Goal: Task Accomplishment & Management: Manage account settings

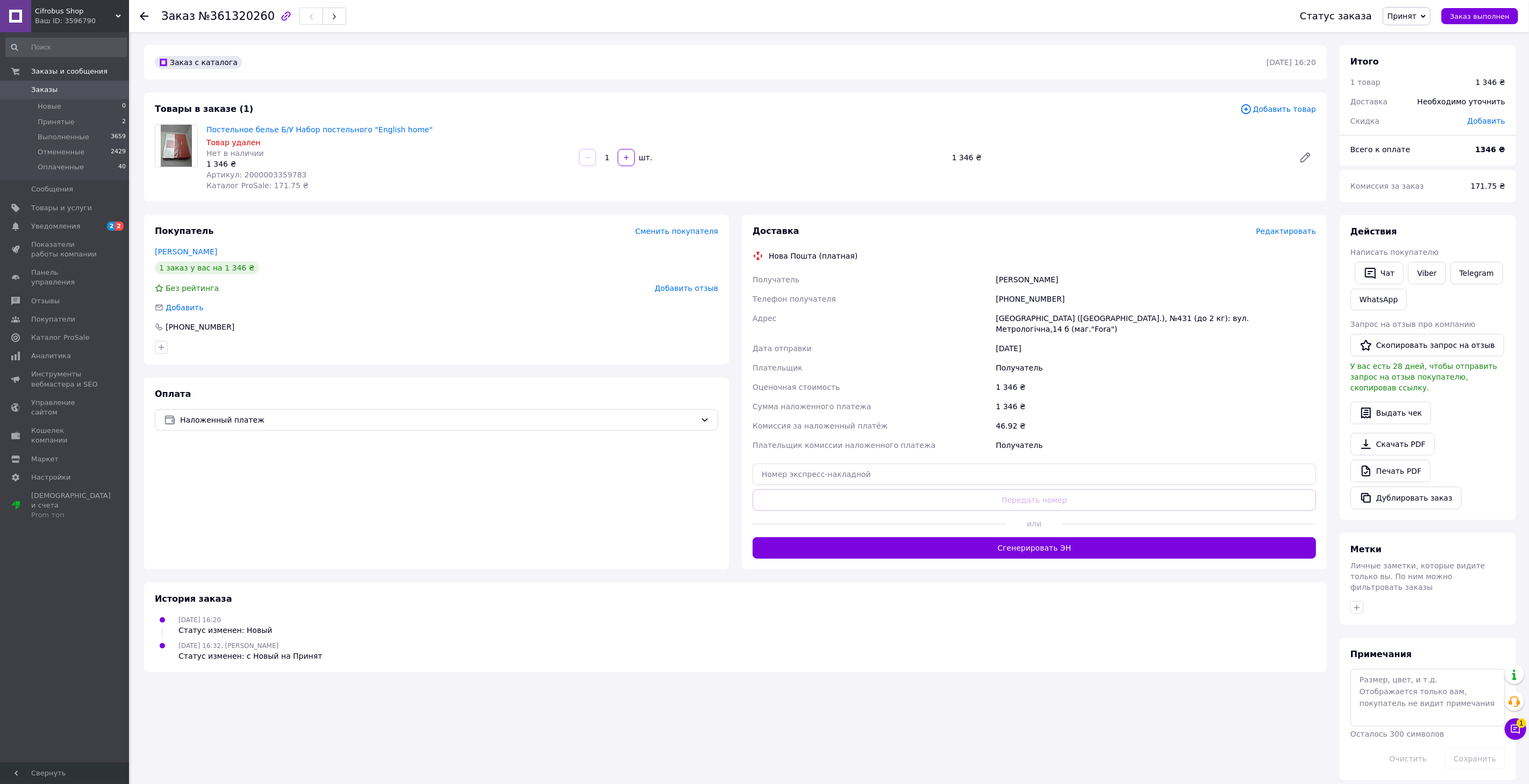
click at [1276, 230] on span "Редактировать" at bounding box center [1286, 231] width 60 height 9
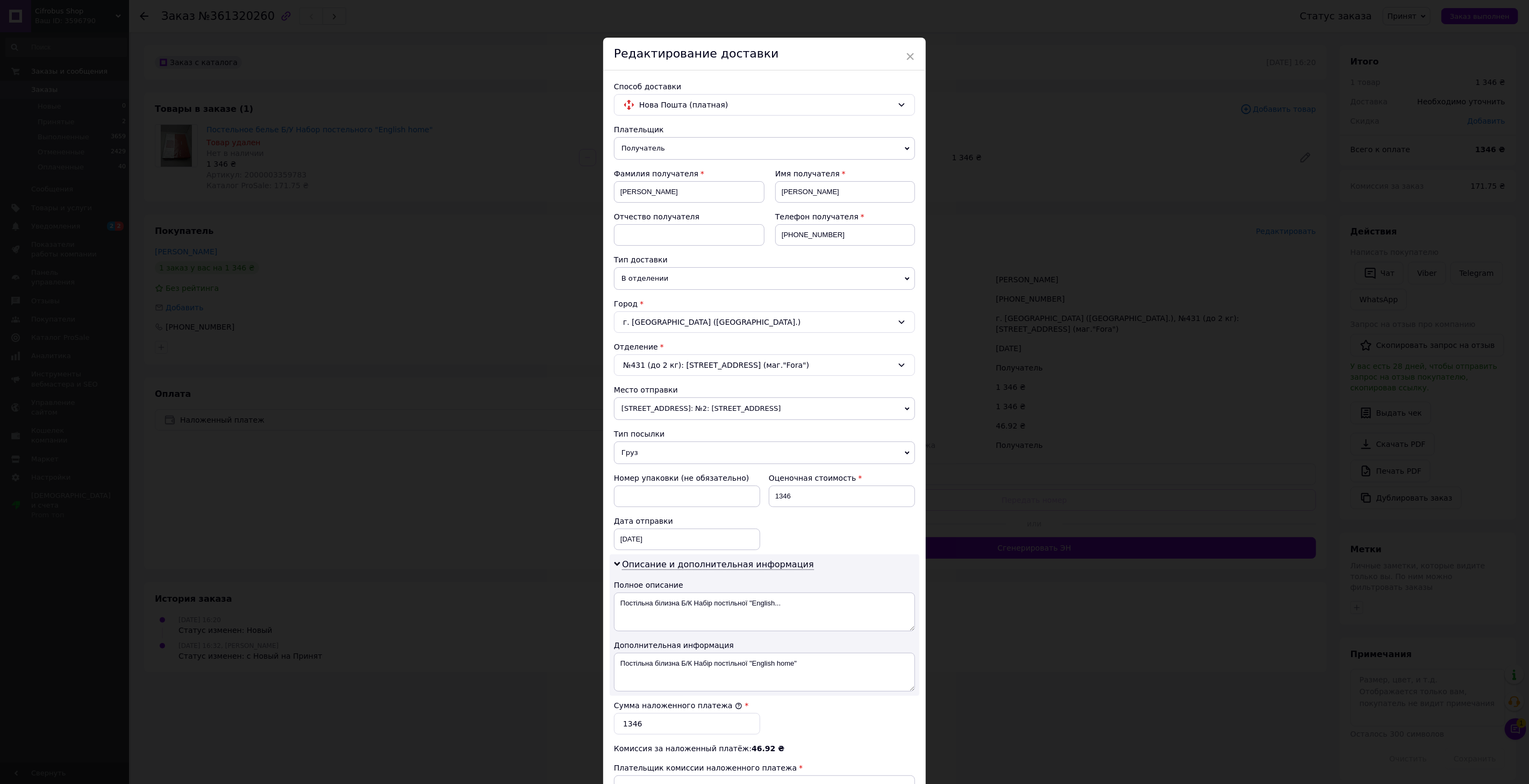
click at [678, 408] on span "[STREET_ADDRESS]: №2: [STREET_ADDRESS]" at bounding box center [765, 408] width 301 height 23
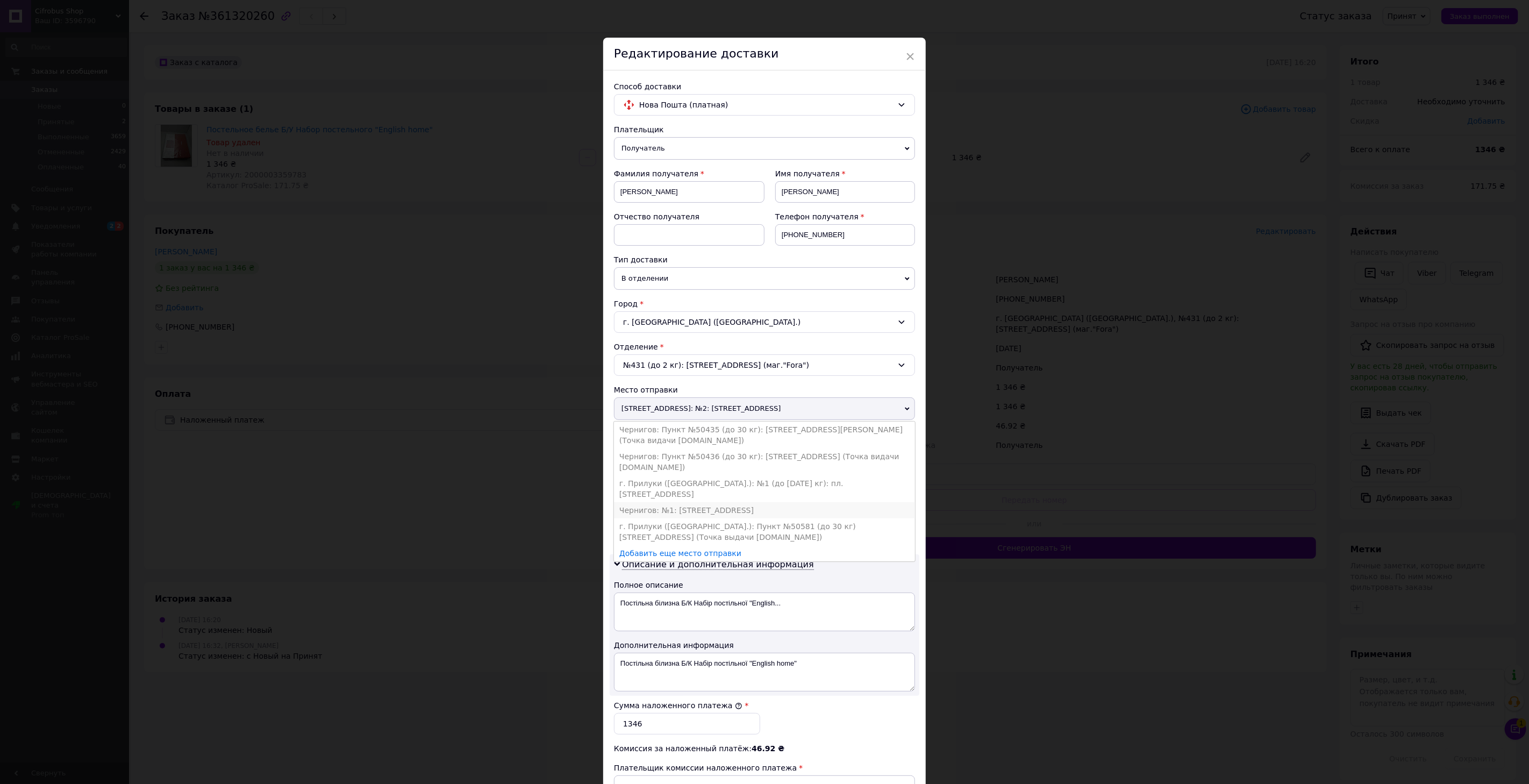
click at [689, 502] on li "Чернигов: №1: [STREET_ADDRESS]" at bounding box center [765, 510] width 301 height 16
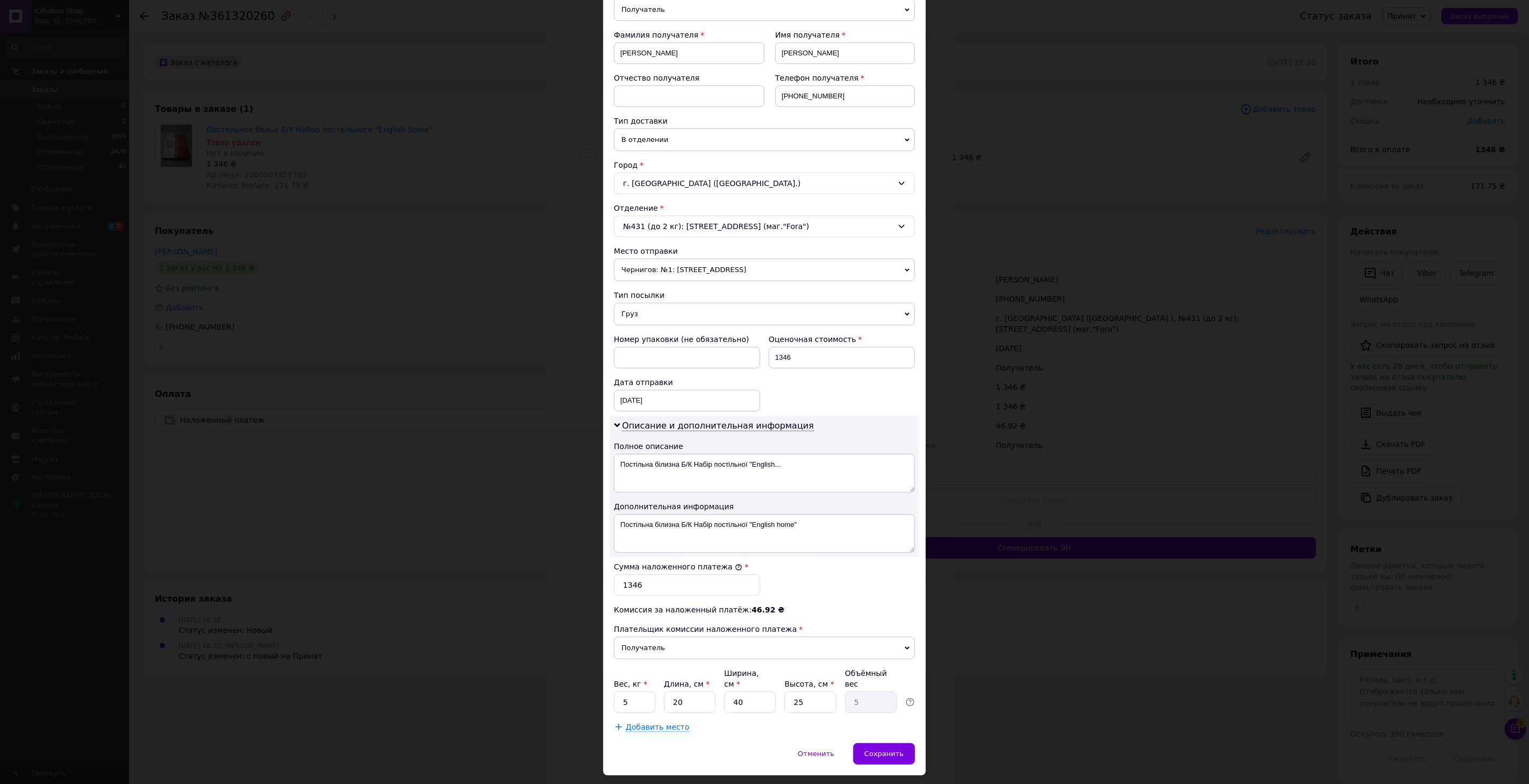
scroll to position [158, 0]
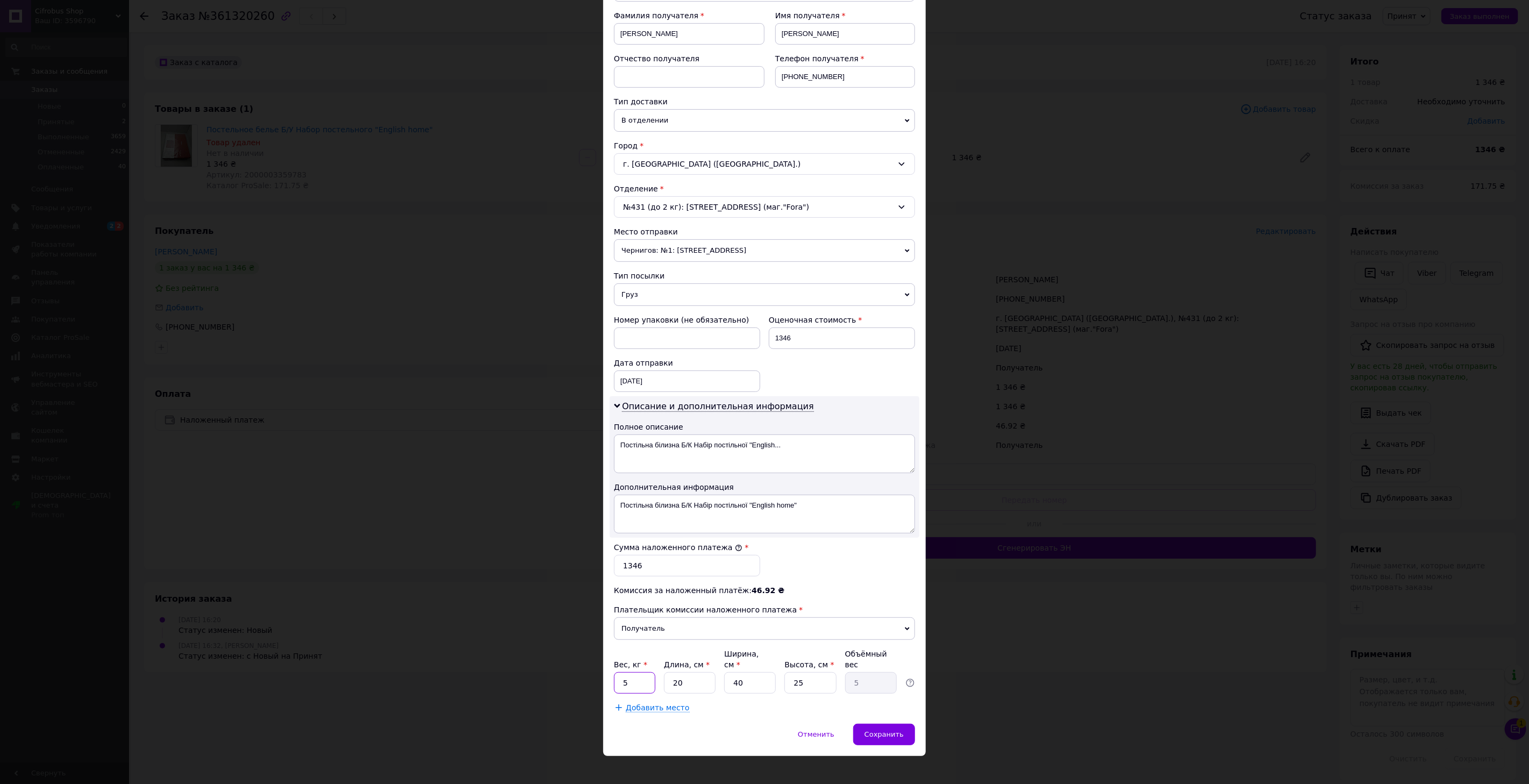
drag, startPoint x: 630, startPoint y: 677, endPoint x: 615, endPoint y: 678, distance: 15.0
click at [615, 678] on input "5" at bounding box center [634, 683] width 41 height 22
type input "1"
type input "3"
type input "0.75"
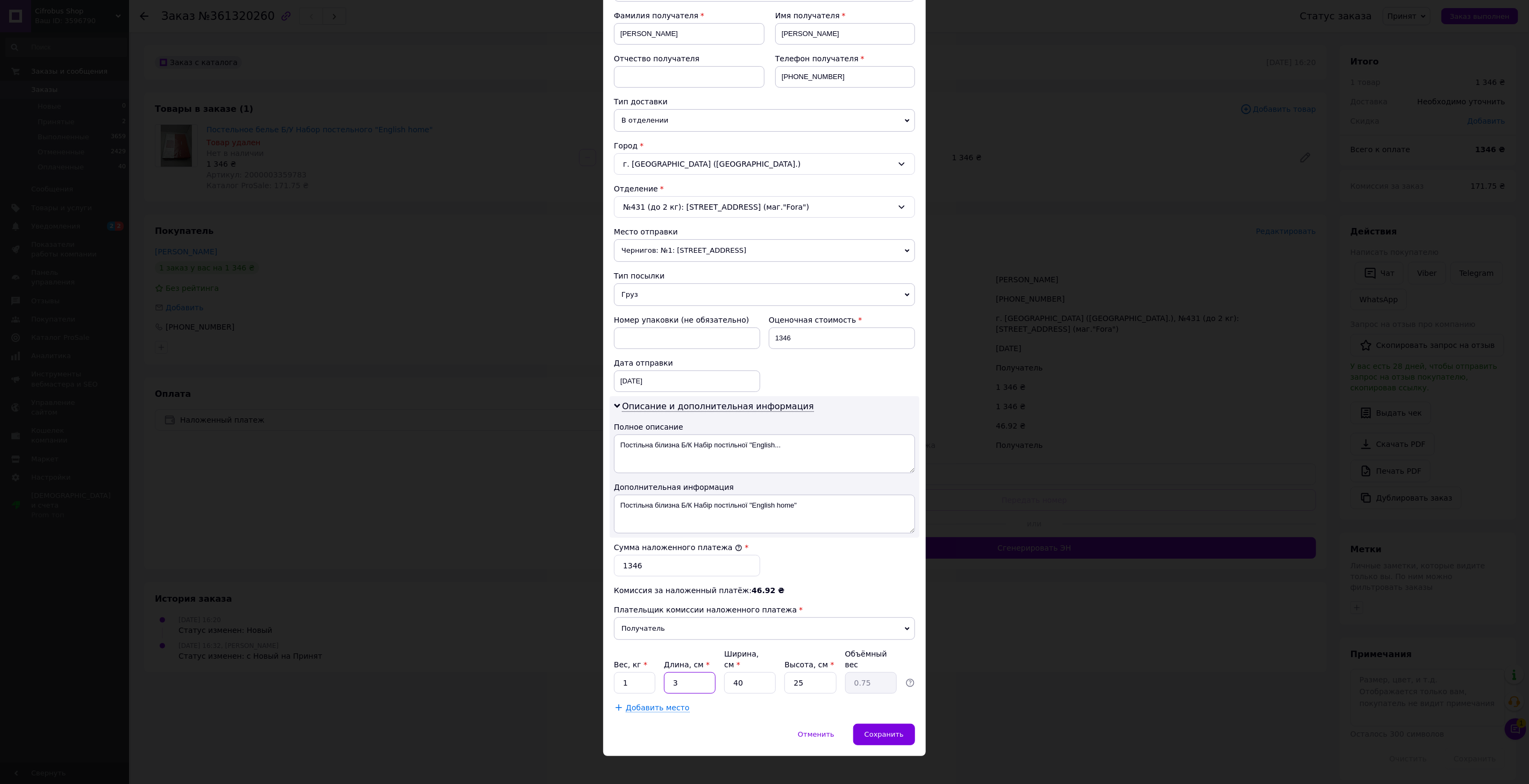
type input "34"
type input "8.5"
type input "34"
type input "2"
type input "0.43"
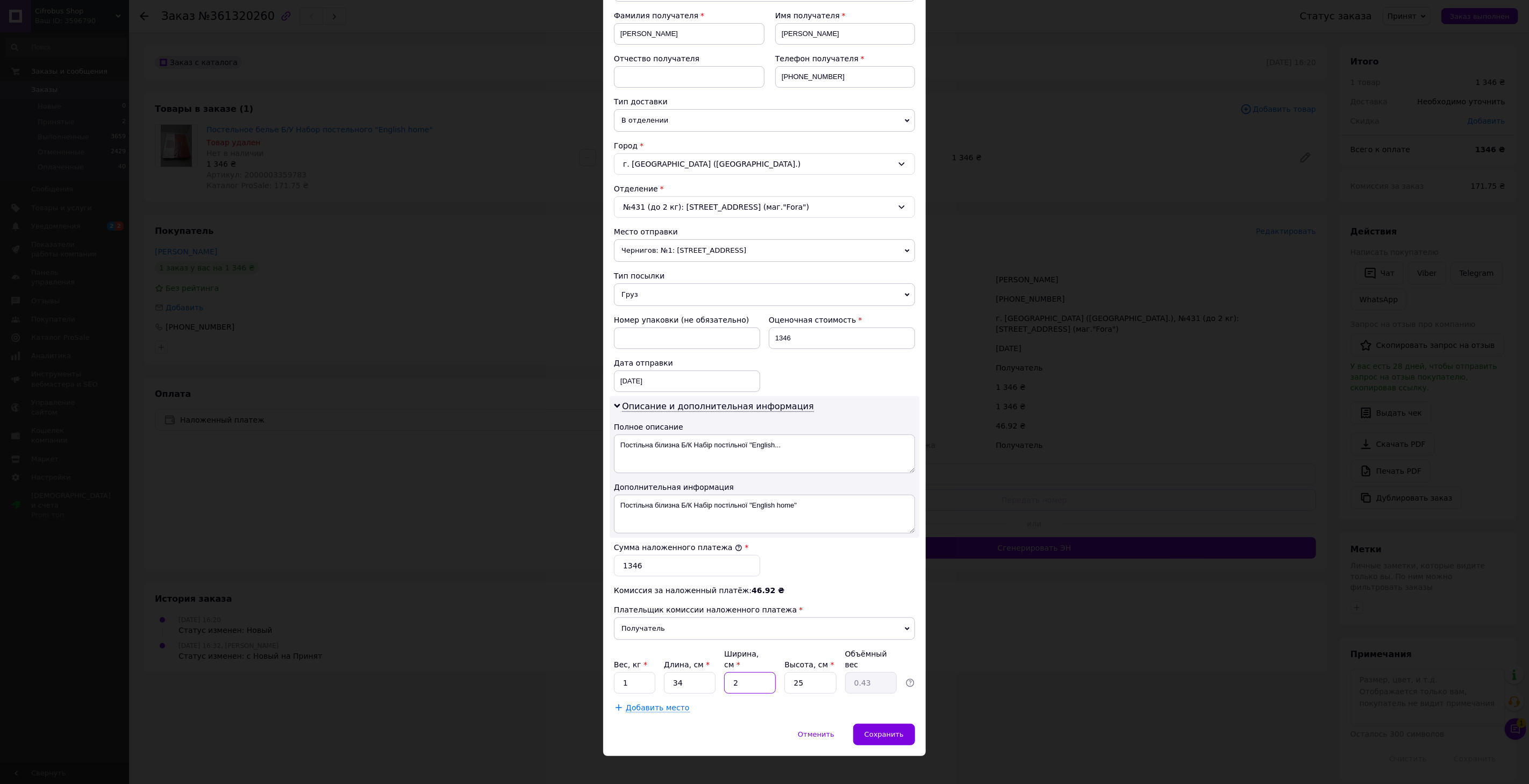
type input "27"
type input "5.74"
type input "27"
type input "6"
type input "1.38"
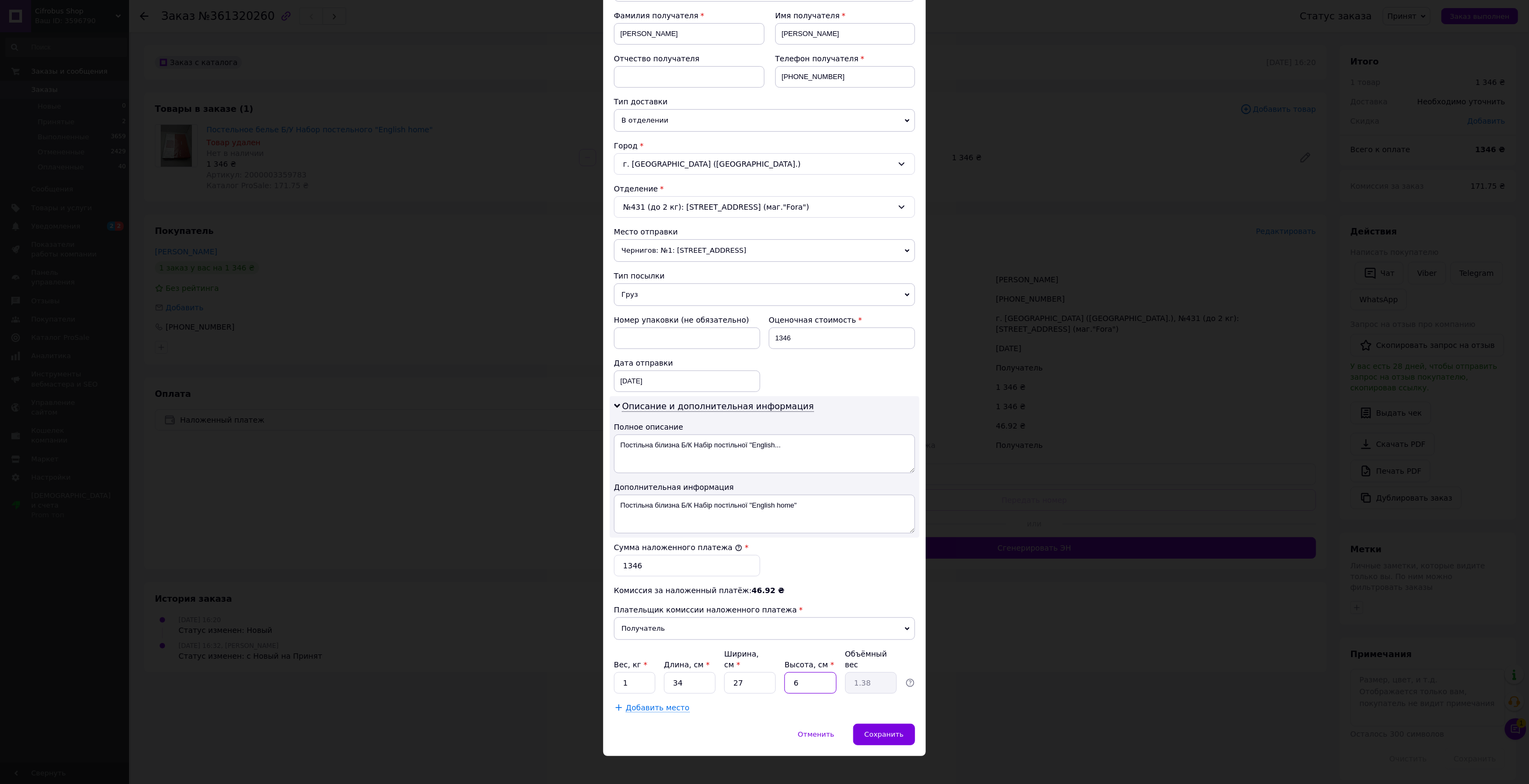
type input "6"
click at [1061, 667] on div "× Редактирование доставки Способ доставки Нова Пошта (платная) Плательщик Получ…" at bounding box center [764, 392] width 1529 height 784
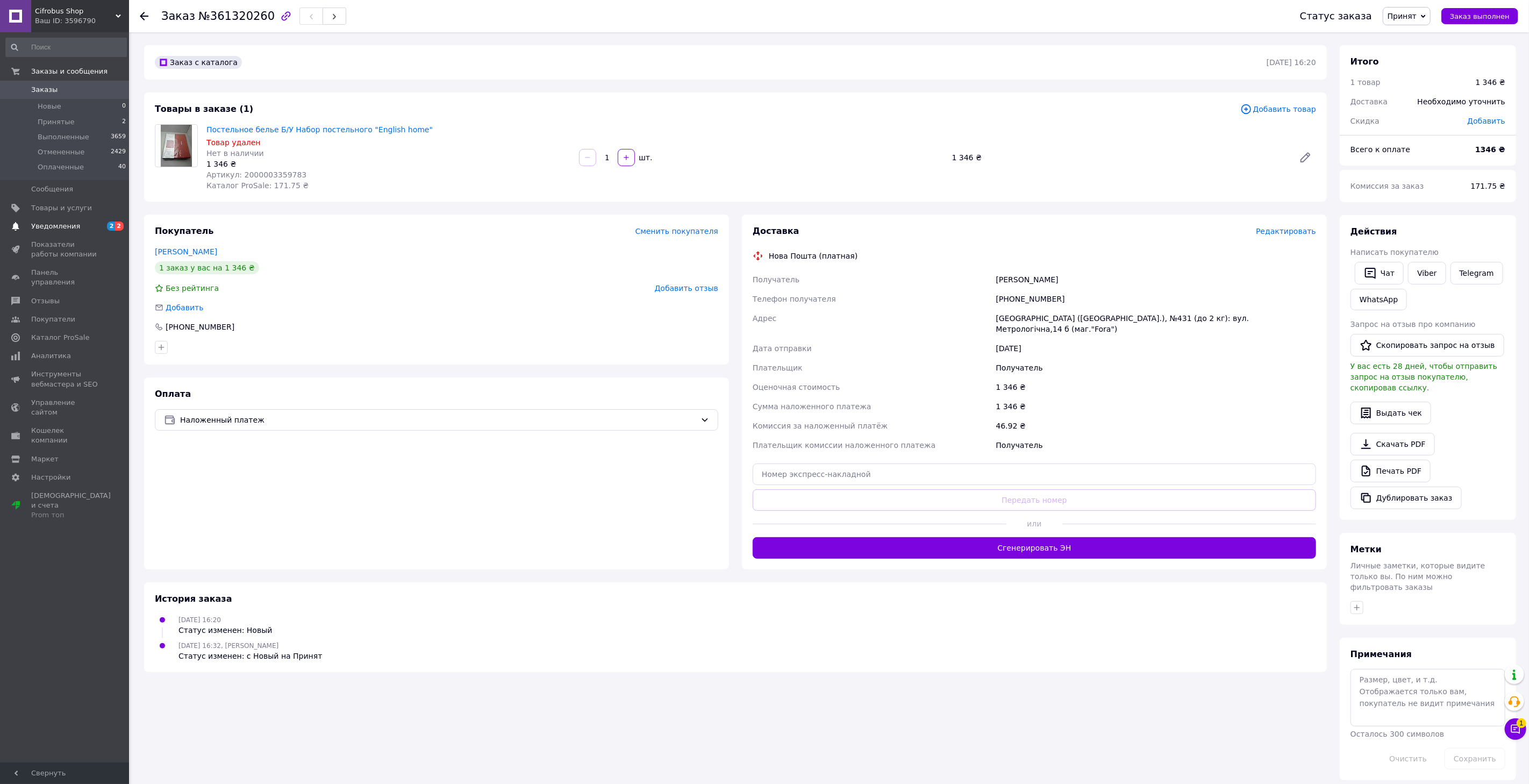
click at [95, 226] on span "Уведомления" at bounding box center [65, 226] width 68 height 10
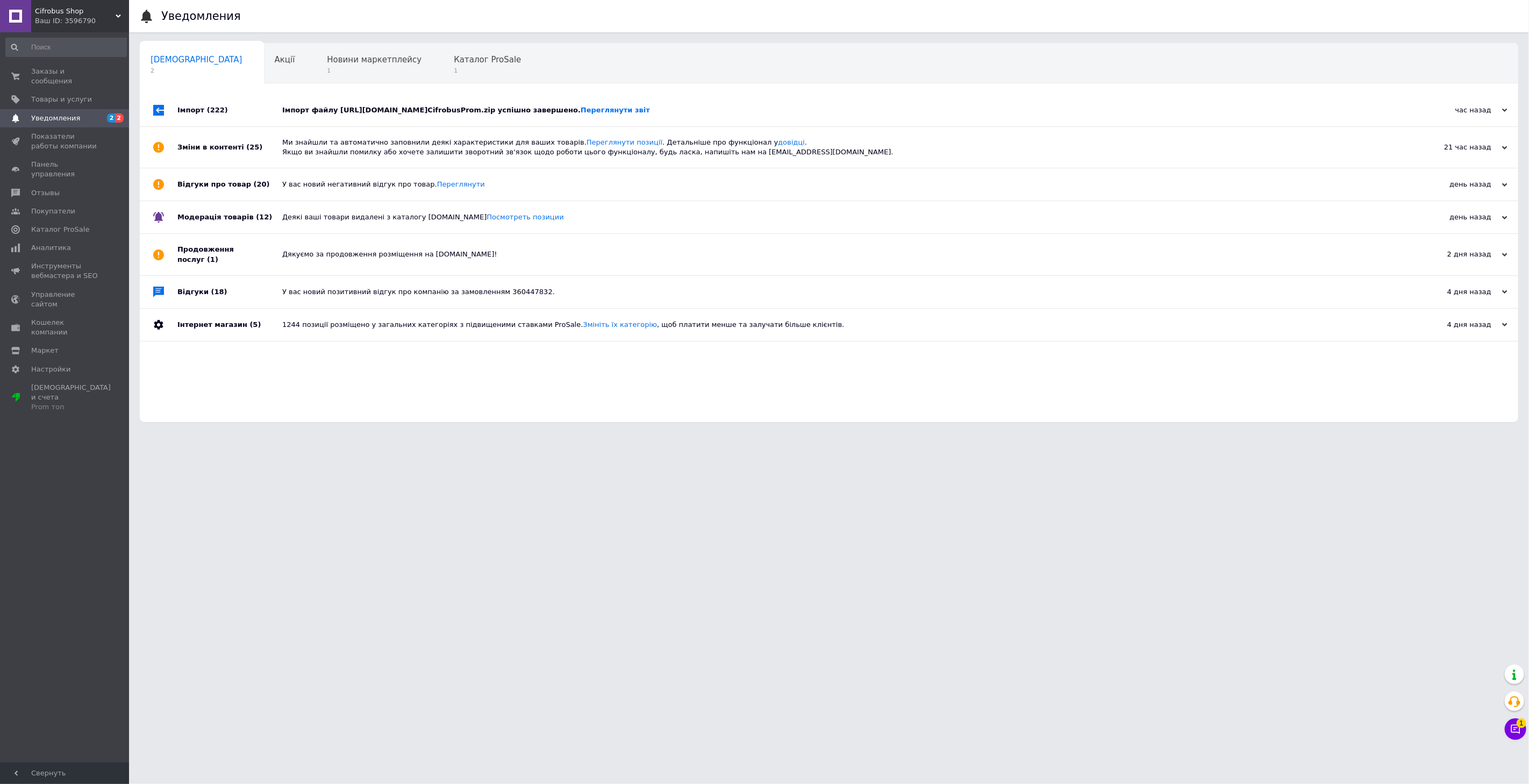
click at [344, 119] on div "Імпорт файлу https://tech.livemovingandstorage.com/foto_cifrobus/xml_export/Сif…" at bounding box center [841, 110] width 1118 height 32
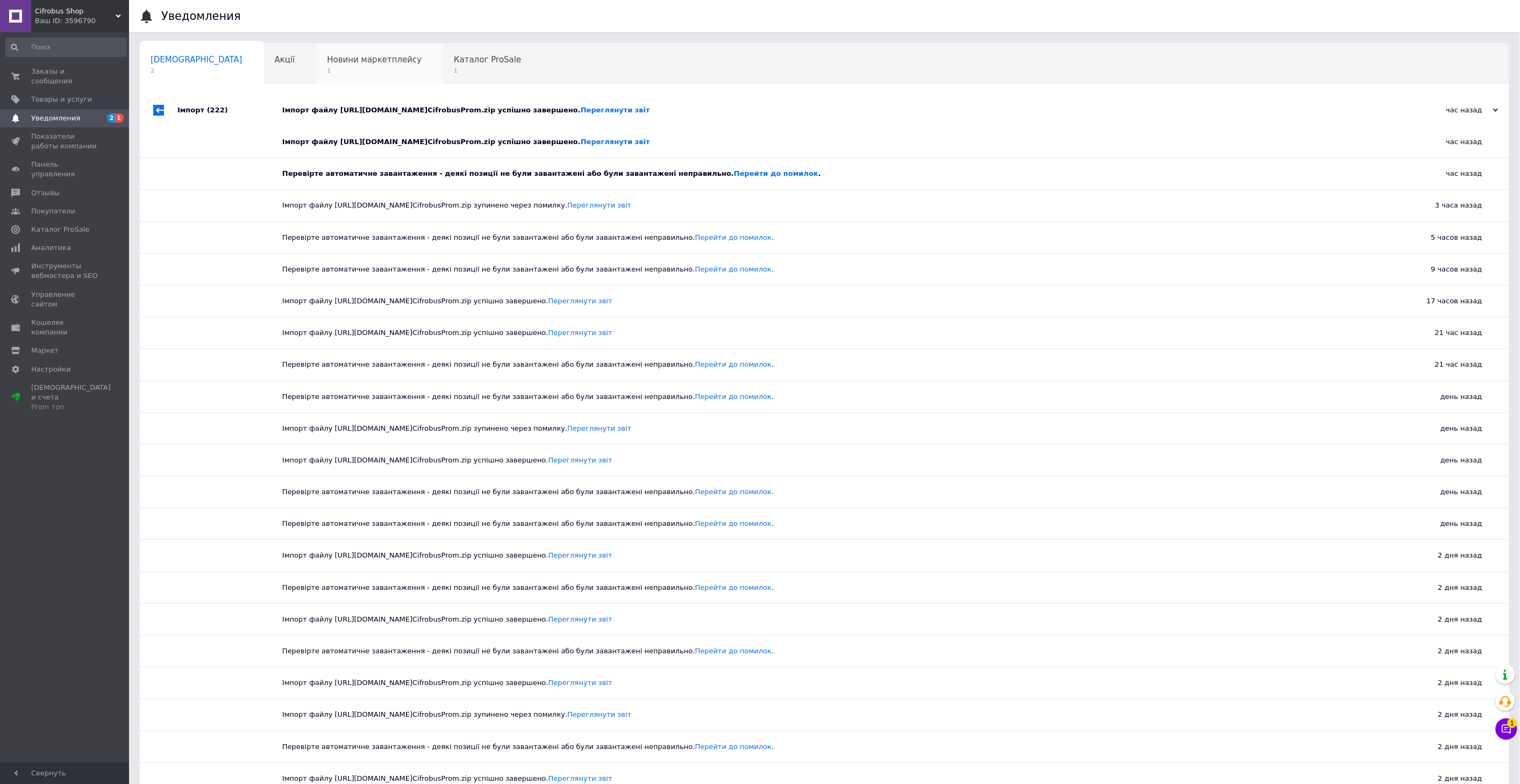
click at [327, 73] on span "1" at bounding box center [374, 70] width 95 height 8
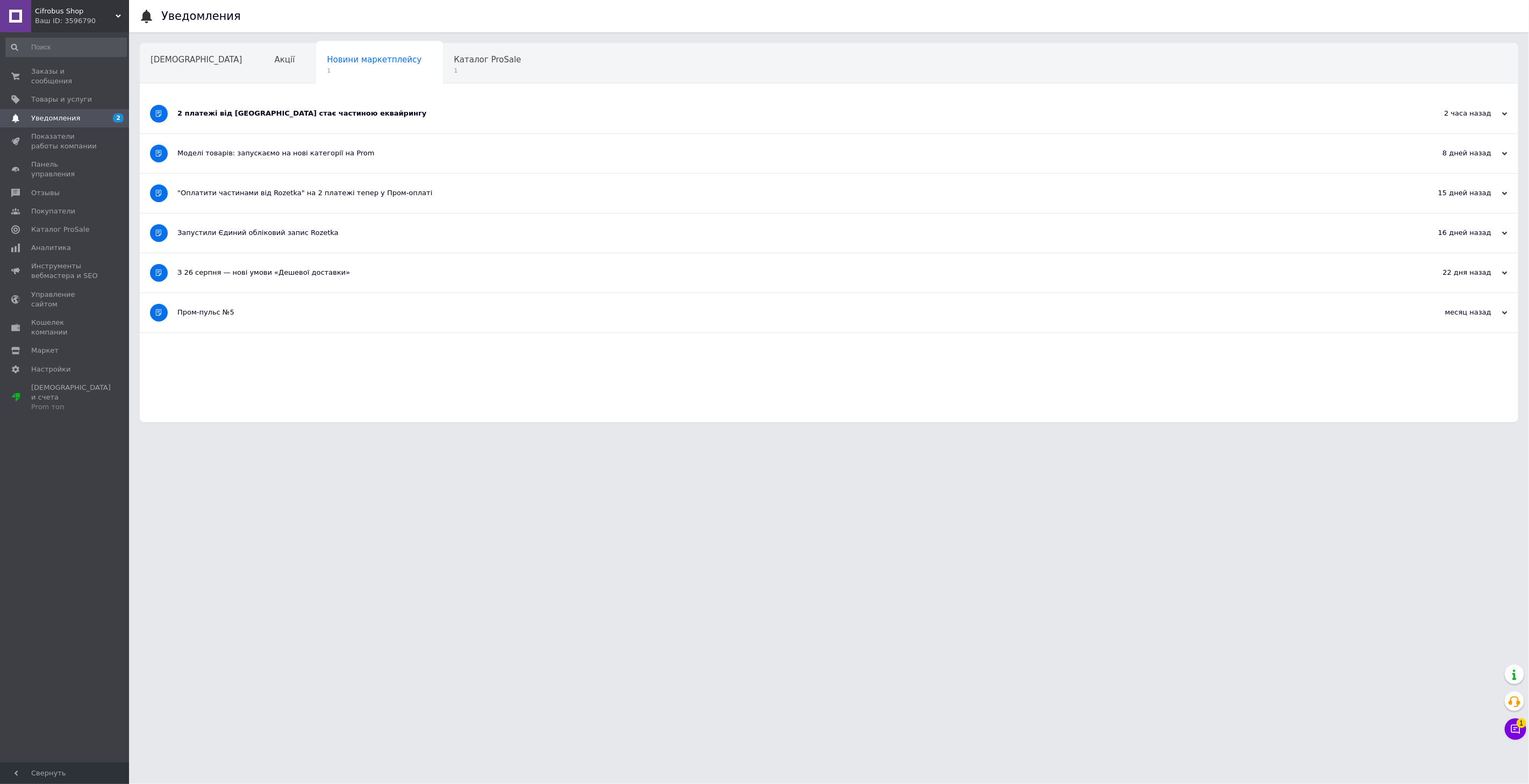
click at [309, 109] on div "2 платежі від Rozetka стає частиною еквайрингу" at bounding box center [788, 113] width 1223 height 10
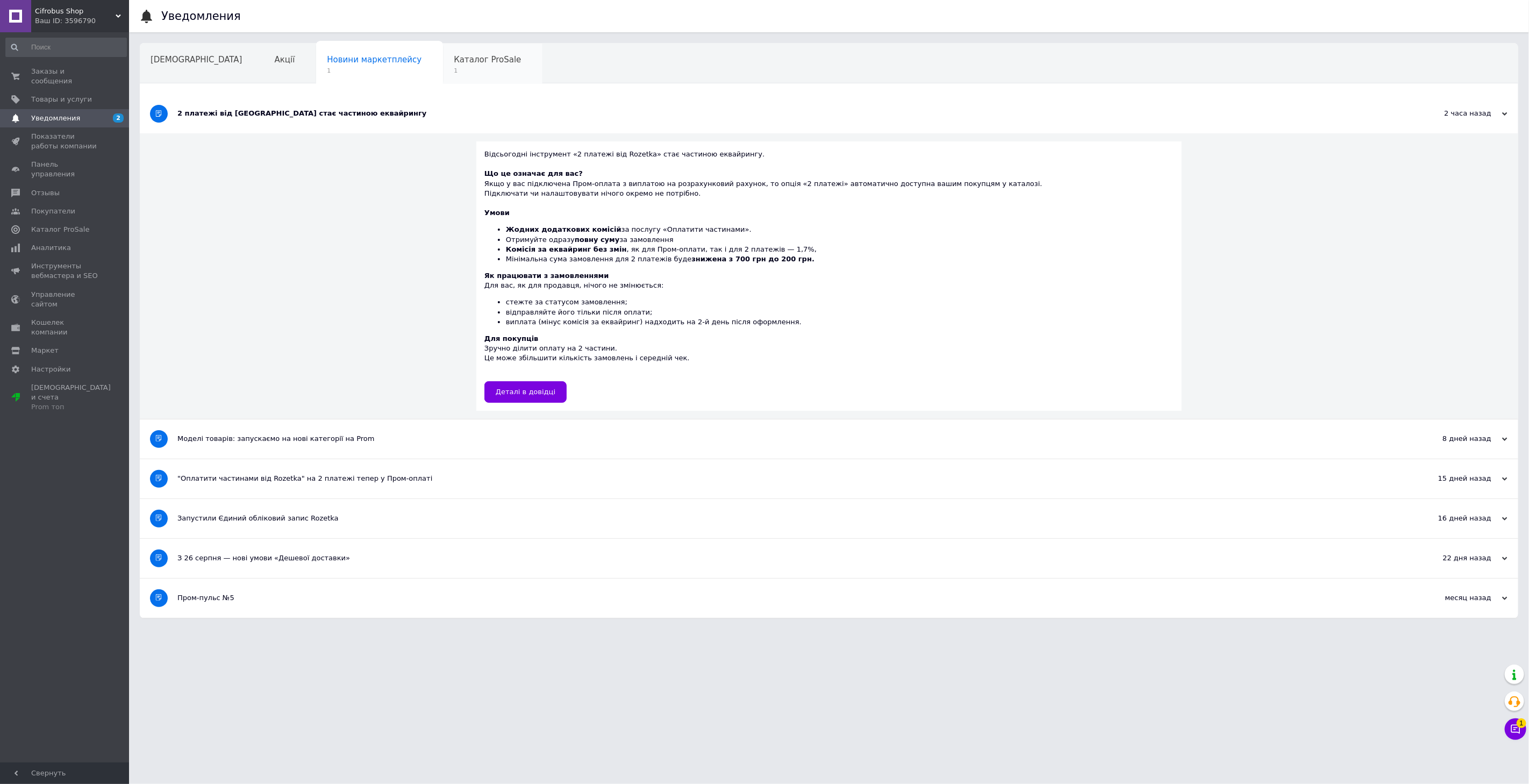
click at [454, 58] on span "Каталог ProSale" at bounding box center [487, 60] width 67 height 10
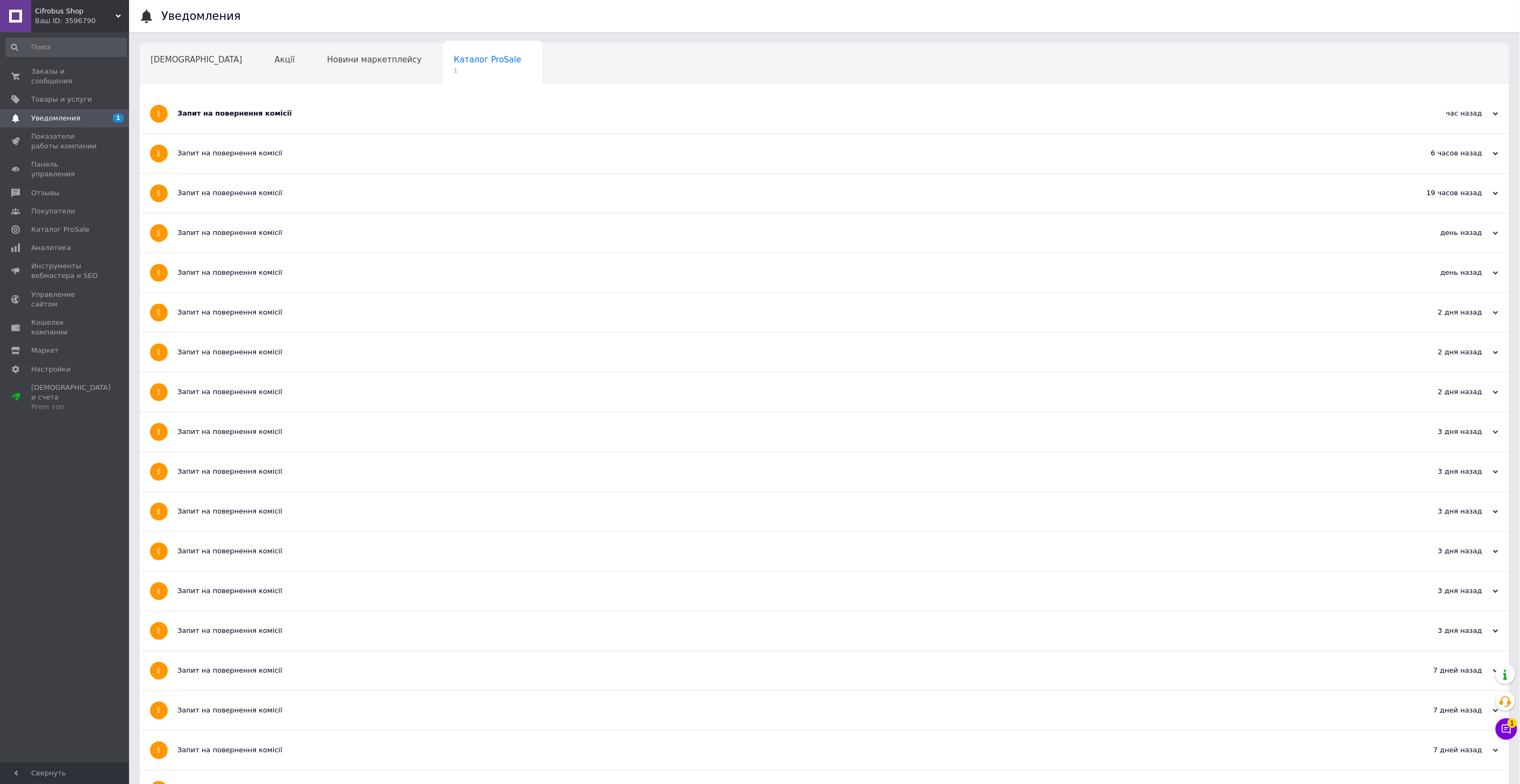
click at [364, 103] on div "Запит на повернення комісії" at bounding box center [784, 113] width 1214 height 39
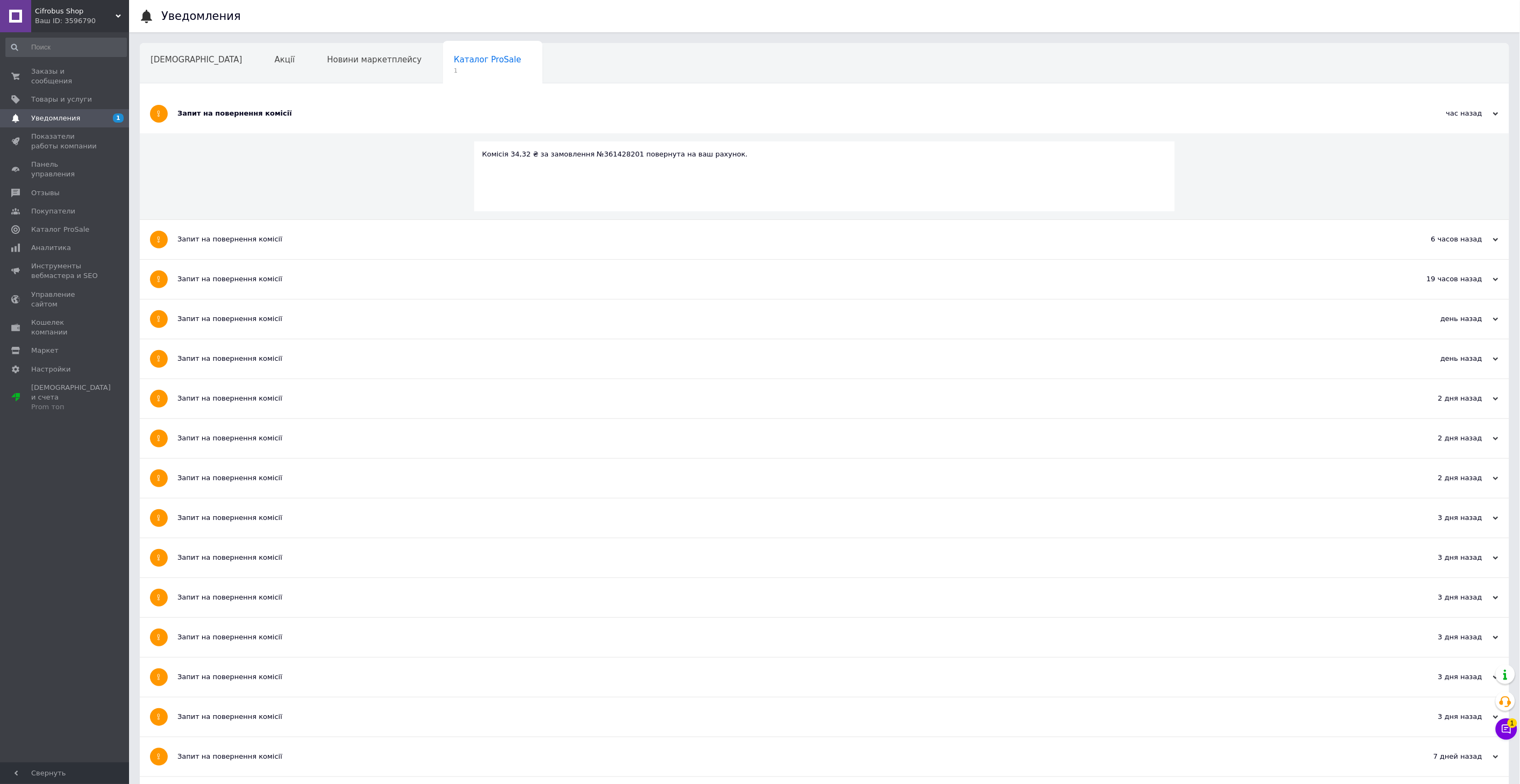
click at [88, 72] on span "Заказы и сообщения" at bounding box center [65, 76] width 68 height 19
